Goal: Find specific page/section: Find specific page/section

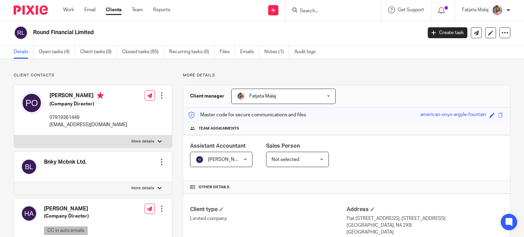
scroll to position [269, 0]
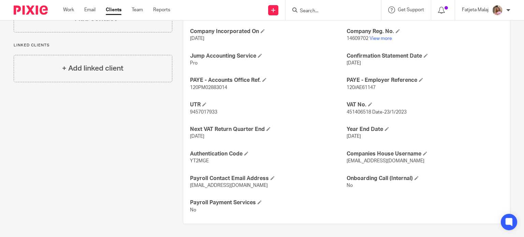
click at [312, 6] on form at bounding box center [335, 10] width 73 height 9
click at [312, 8] on input "Search" at bounding box center [329, 11] width 61 height 6
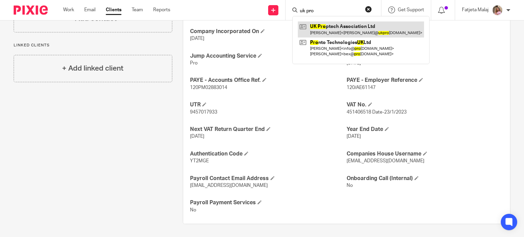
type input "uk pro"
click at [331, 28] on link at bounding box center [361, 30] width 126 height 16
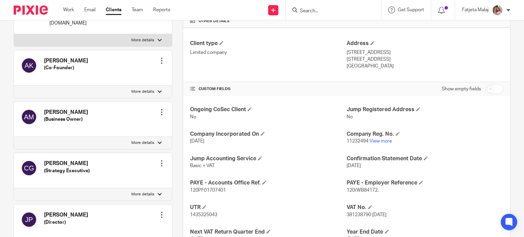
scroll to position [171, 0]
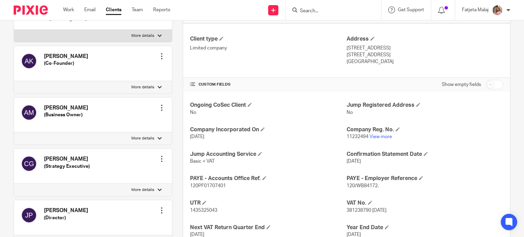
click at [383, 134] on p "11232494 View more" at bounding box center [425, 137] width 157 height 7
click at [381, 136] on link "View more" at bounding box center [381, 137] width 23 height 5
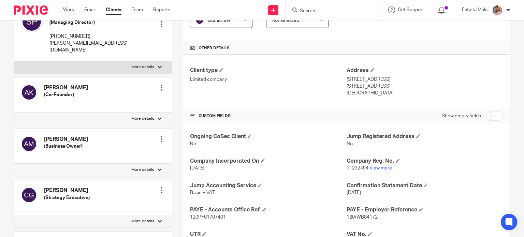
scroll to position [0, 0]
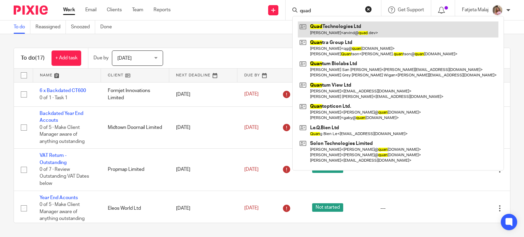
type input "quad"
click at [333, 27] on link at bounding box center [398, 30] width 201 height 16
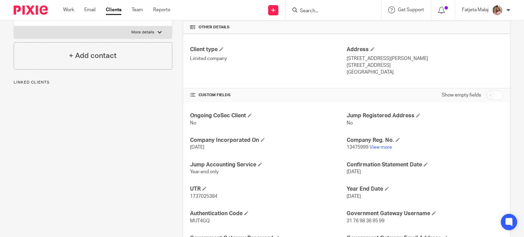
scroll to position [171, 0]
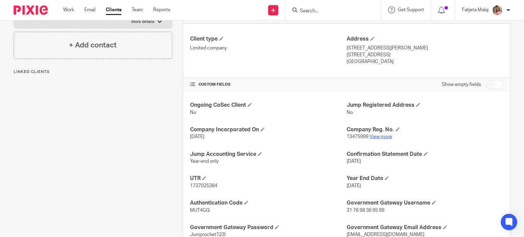
click at [382, 136] on link "View more" at bounding box center [381, 137] width 23 height 5
click at [327, 11] on input "Search" at bounding box center [329, 11] width 61 height 6
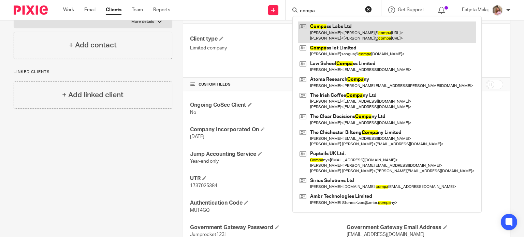
type input "compa"
click at [361, 34] on link at bounding box center [387, 32] width 179 height 21
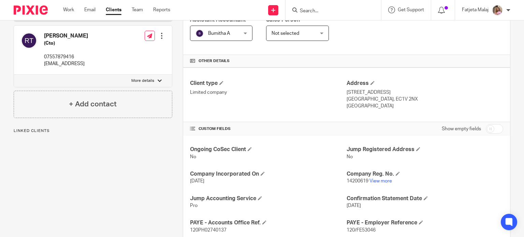
scroll to position [171, 0]
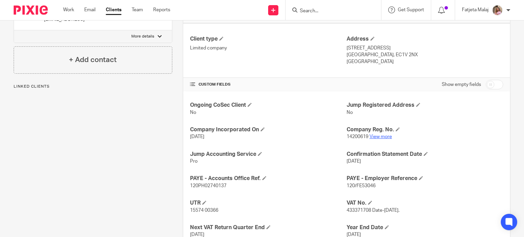
click at [376, 136] on link "View more" at bounding box center [381, 137] width 23 height 5
click at [313, 9] on input "Search" at bounding box center [329, 11] width 61 height 6
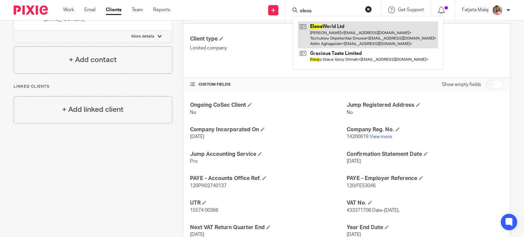
type input "eleos"
click at [316, 31] on link at bounding box center [368, 35] width 140 height 27
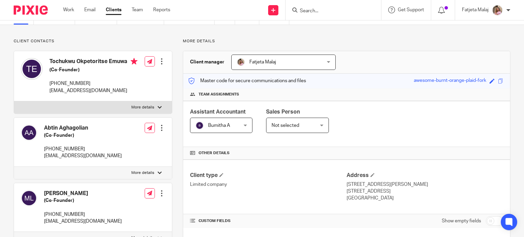
scroll to position [171, 0]
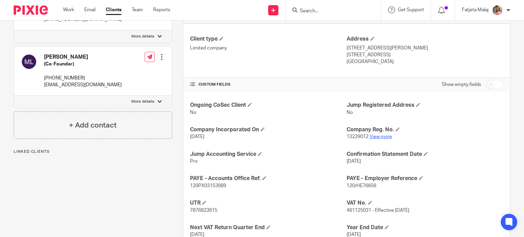
click at [386, 136] on link "View more" at bounding box center [381, 137] width 23 height 5
